Goal: Transaction & Acquisition: Purchase product/service

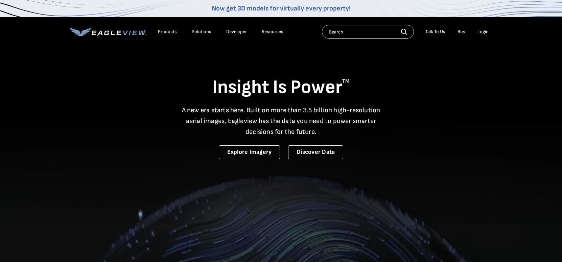
click at [481, 31] on div "Login" at bounding box center [483, 32] width 11 height 6
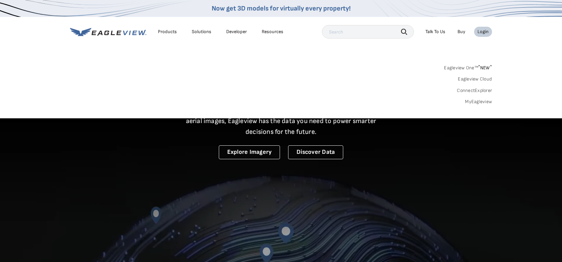
click at [478, 107] on div "Search Products Our Product Areas Imagery 1-Inch GSD Aerial Imagery *" at bounding box center [281, 87] width 562 height 64
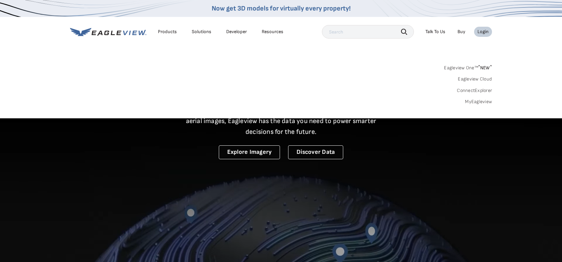
click at [482, 100] on link "MyEagleview" at bounding box center [478, 102] width 27 height 6
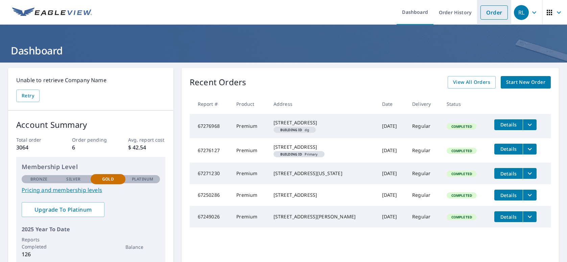
click at [489, 13] on link "Order" at bounding box center [494, 12] width 27 height 14
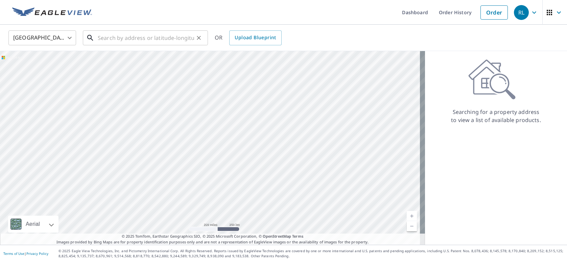
click at [163, 39] on input "text" at bounding box center [146, 37] width 96 height 19
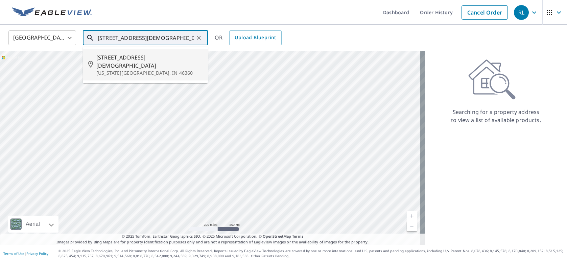
click at [124, 70] on p "[US_STATE][GEOGRAPHIC_DATA], IN 46360" at bounding box center [149, 73] width 106 height 7
type input "[STREET_ADDRESS][DEMOGRAPHIC_DATA][US_STATE]"
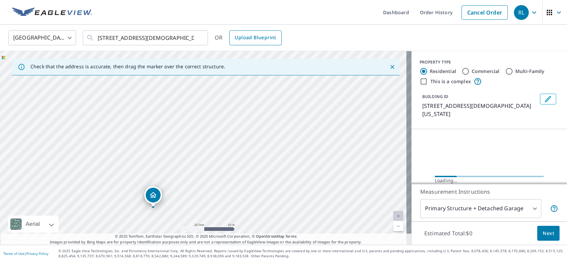
drag, startPoint x: 214, startPoint y: 127, endPoint x: 254, endPoint y: 38, distance: 97.9
click at [251, 40] on div "United States [GEOGRAPHIC_DATA] ​ [STREET_ADDRESS][DEMOGRAPHIC_DATA][US_STATE] …" at bounding box center [283, 135] width 567 height 220
drag, startPoint x: 179, startPoint y: 150, endPoint x: 260, endPoint y: 80, distance: 107.9
click at [280, 34] on div "United States [GEOGRAPHIC_DATA] ​ [STREET_ADDRESS][DEMOGRAPHIC_DATA][US_STATE] …" at bounding box center [283, 135] width 567 height 220
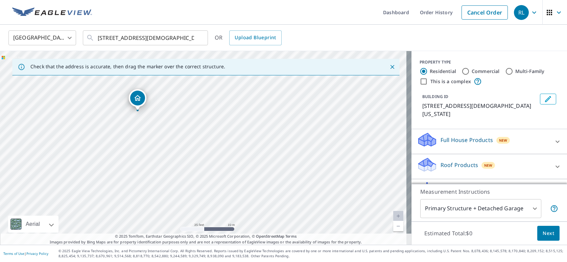
click at [163, 155] on div "[STREET_ADDRESS][DEMOGRAPHIC_DATA][US_STATE]" at bounding box center [206, 148] width 412 height 194
drag, startPoint x: 198, startPoint y: 117, endPoint x: 216, endPoint y: 166, distance: 52.5
click at [216, 166] on div "[STREET_ADDRESS][DEMOGRAPHIC_DATA][US_STATE]" at bounding box center [206, 148] width 412 height 194
drag, startPoint x: 198, startPoint y: 155, endPoint x: 199, endPoint y: 172, distance: 16.9
click at [199, 172] on div "[STREET_ADDRESS][DEMOGRAPHIC_DATA][US_STATE]" at bounding box center [206, 148] width 412 height 194
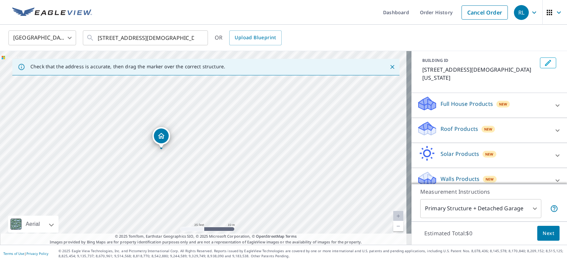
scroll to position [37, 0]
click at [534, 121] on div "Roof Products New" at bounding box center [483, 129] width 133 height 19
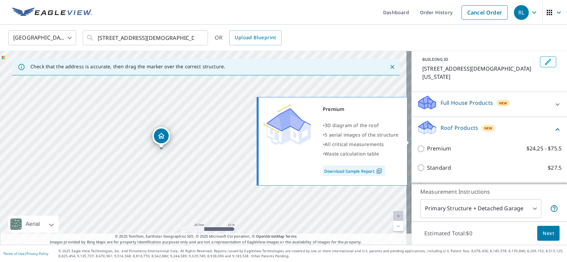
click at [441, 144] on p "Premium" at bounding box center [439, 148] width 24 height 8
click at [427, 145] on input "Premium $24.25 - $75.5" at bounding box center [422, 149] width 10 height 8
checkbox input "true"
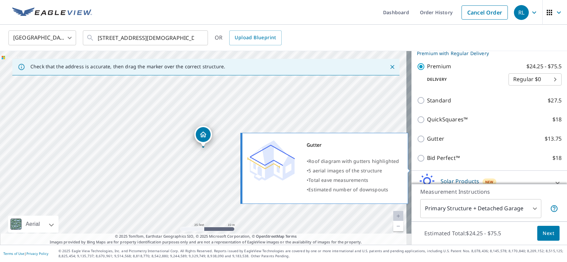
scroll to position [88, 0]
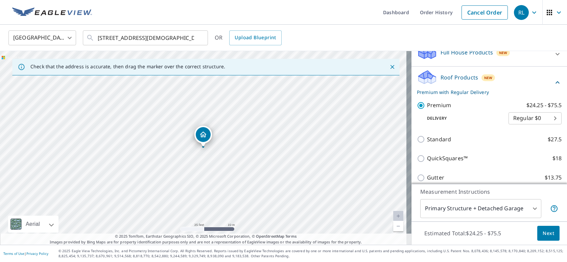
click at [546, 228] on button "Next" at bounding box center [548, 233] width 22 height 15
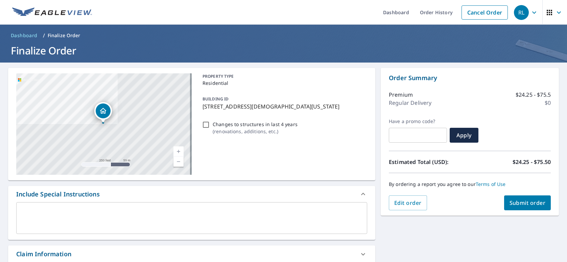
click at [519, 189] on div "By ordering a report you agree to our Terms of Use" at bounding box center [470, 184] width 162 height 22
click at [519, 199] on button "Submit order" at bounding box center [527, 203] width 47 height 15
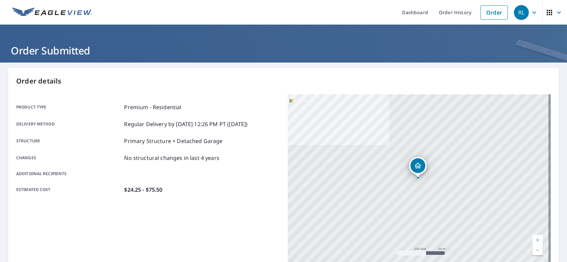
scroll to position [136, 0]
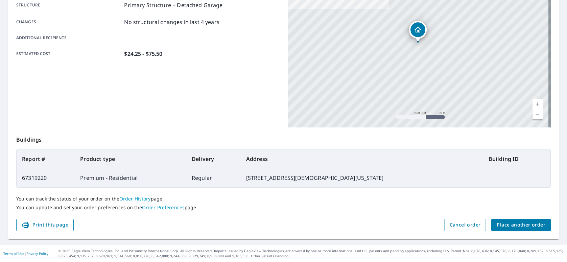
click at [64, 227] on span "Print this page" at bounding box center [45, 225] width 47 height 8
